Goal: Check status: Check status

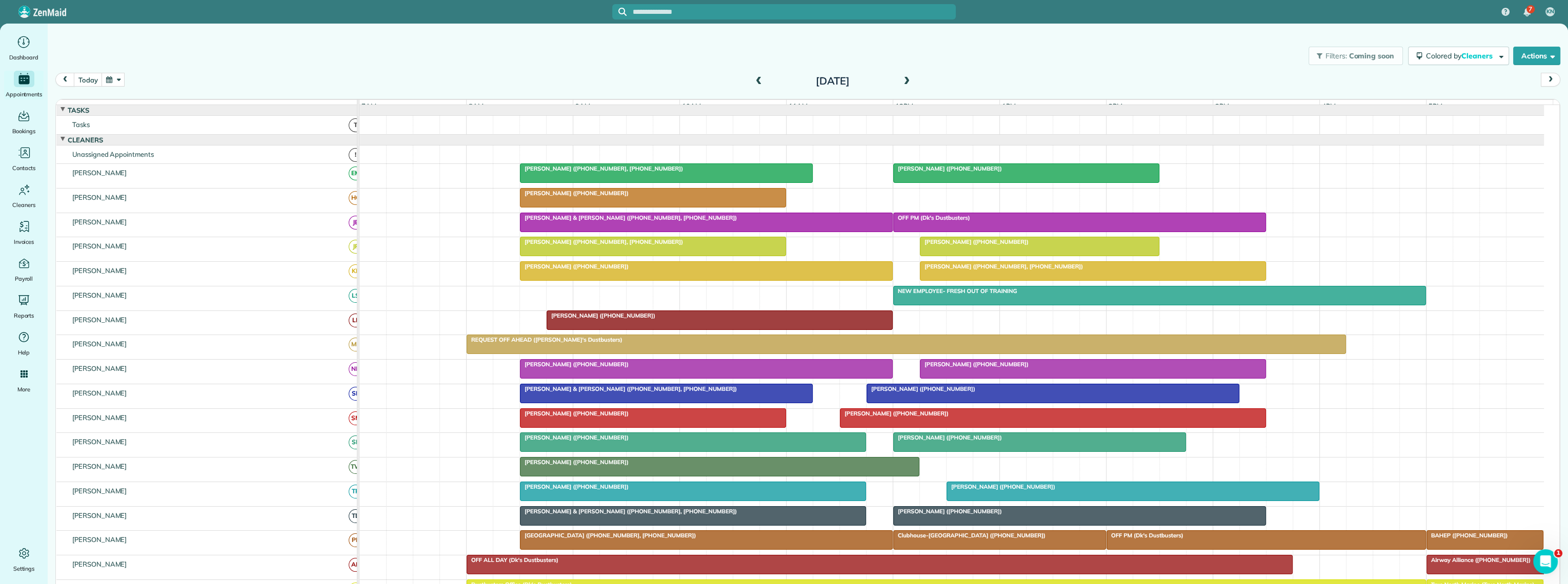
click at [107, 83] on button "button" at bounding box center [114, 80] width 24 height 14
click at [156, 182] on link "27" at bounding box center [154, 182] width 16 height 16
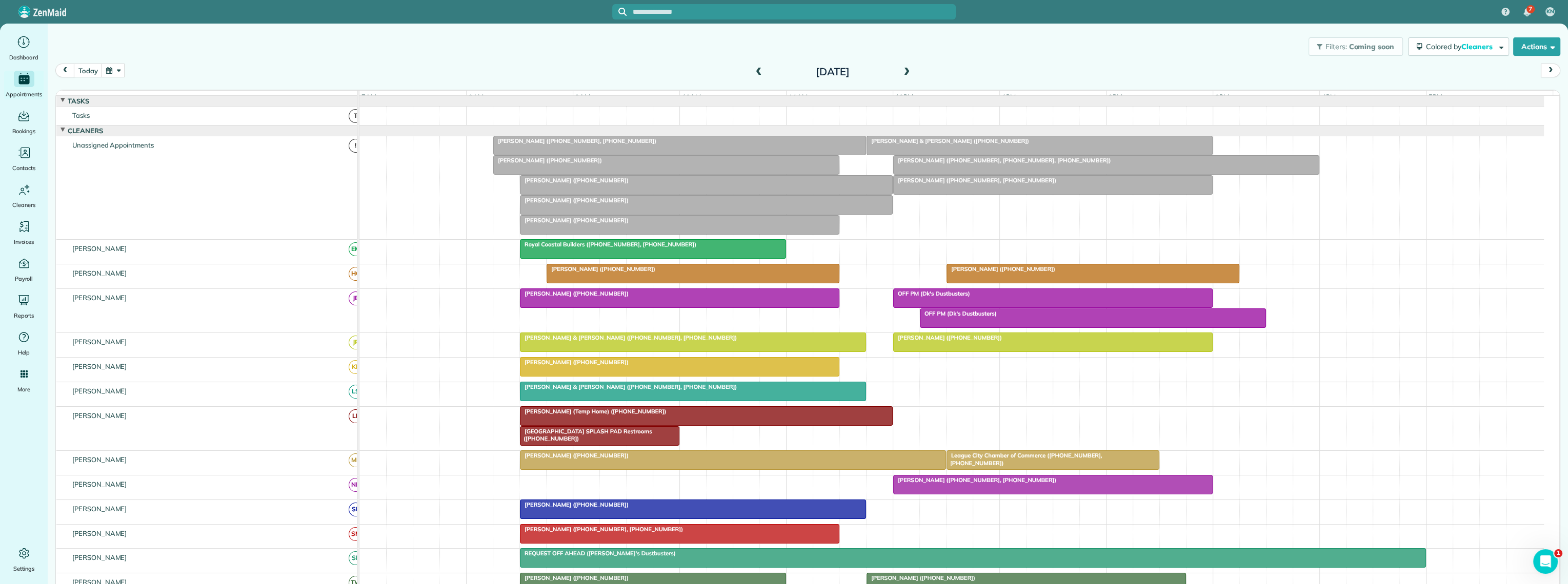
click at [649, 352] on div at bounding box center [693, 343] width 345 height 19
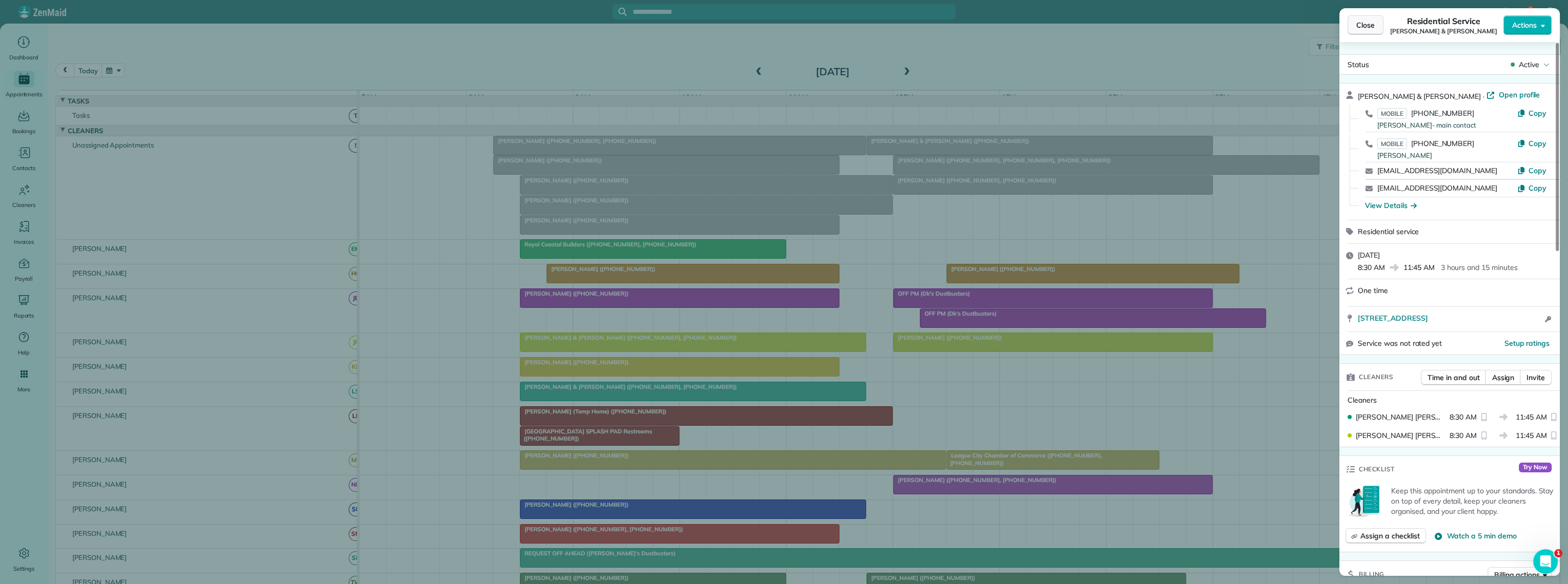
click at [1380, 21] on button "Close" at bounding box center [1365, 25] width 36 height 20
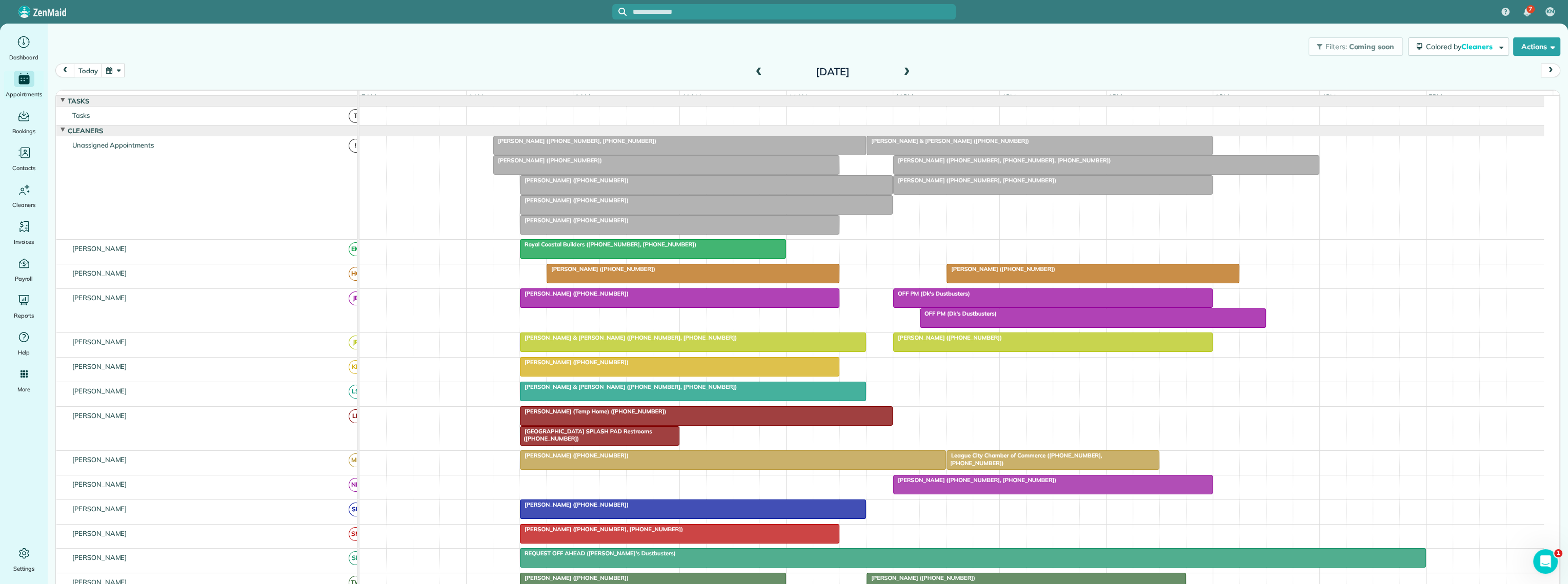
click at [639, 401] on div at bounding box center [693, 392] width 345 height 19
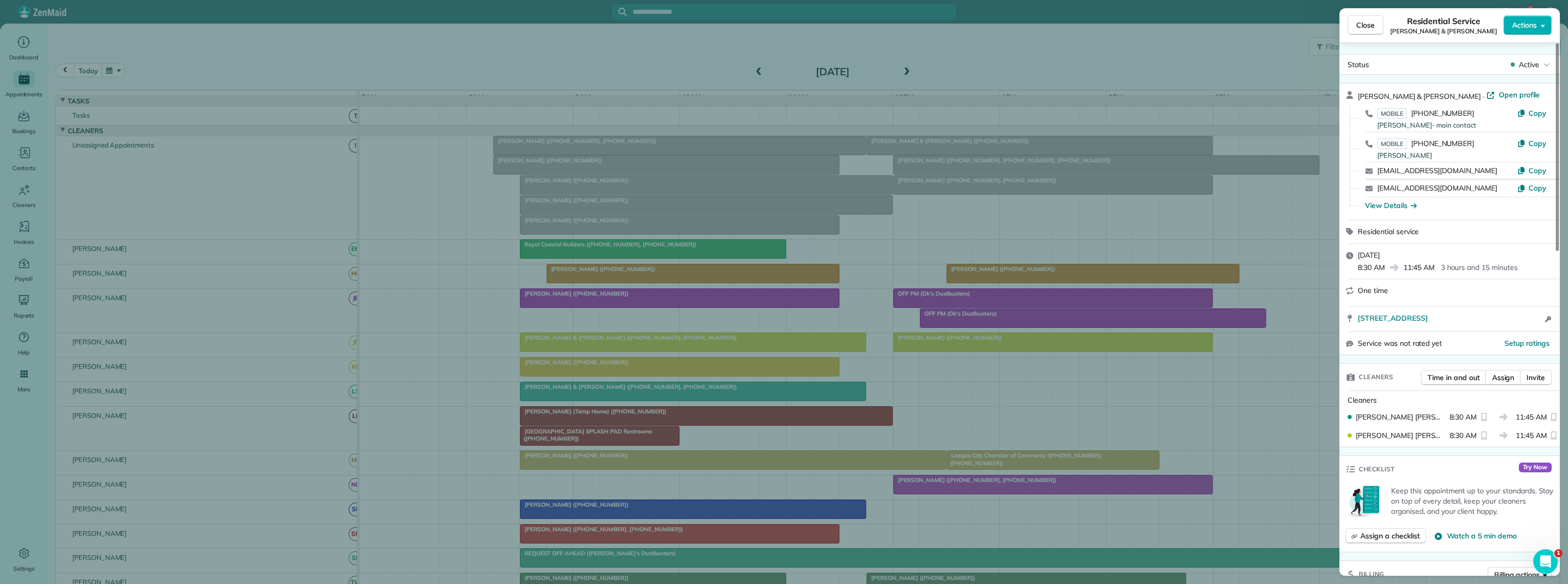
drag, startPoint x: 1366, startPoint y: 21, endPoint x: 1337, endPoint y: 18, distance: 29.2
click at [1366, 21] on span "Close" at bounding box center [1365, 25] width 19 height 10
